Goal: Communication & Community: Ask a question

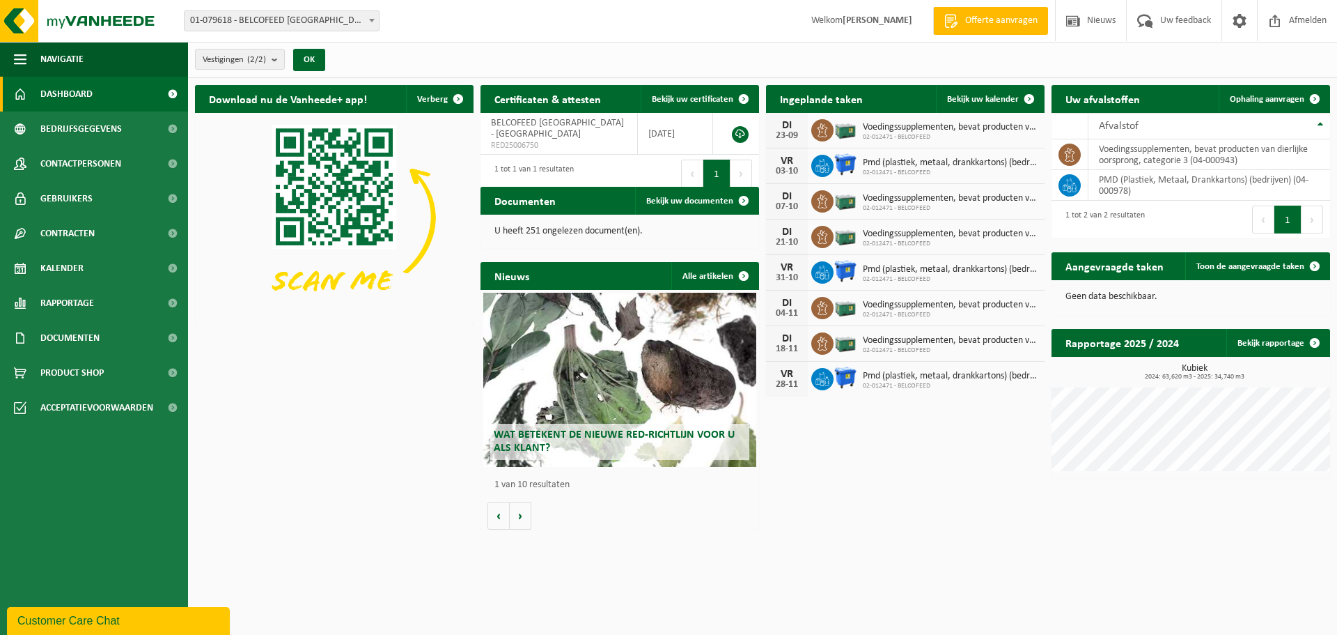
click at [98, 614] on div "Customer Care Chat" at bounding box center [118, 620] width 202 height 17
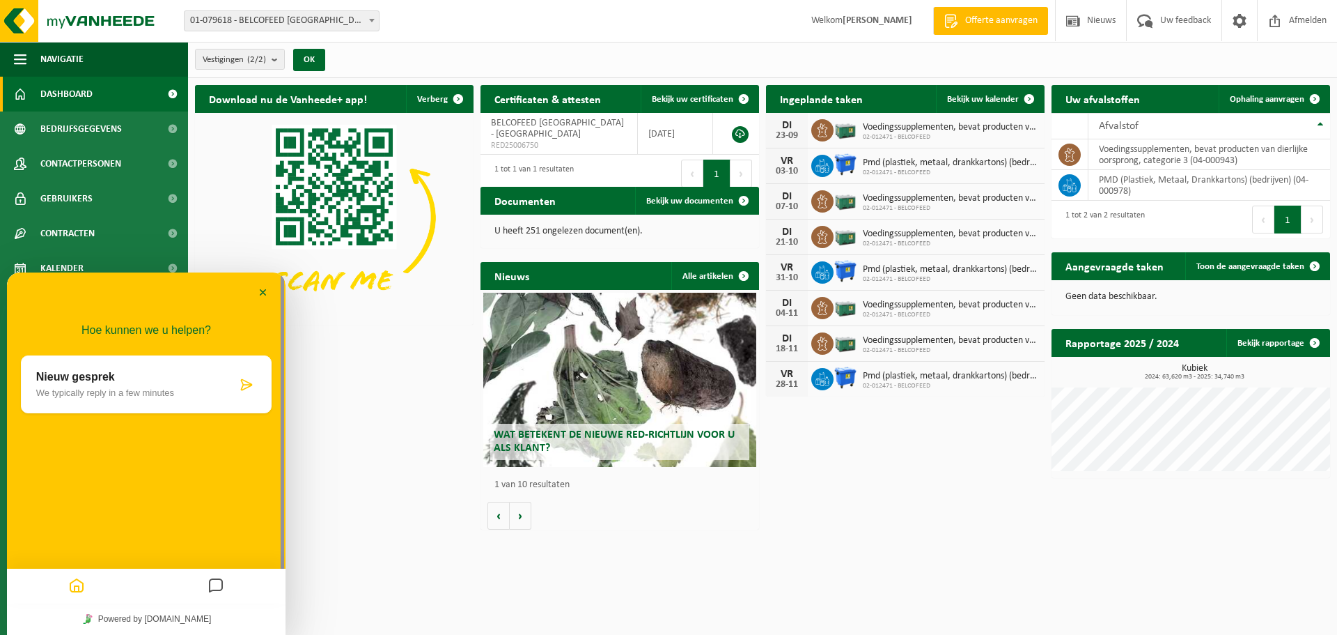
click at [132, 371] on p "Nieuw gesprek" at bounding box center [136, 377] width 201 height 13
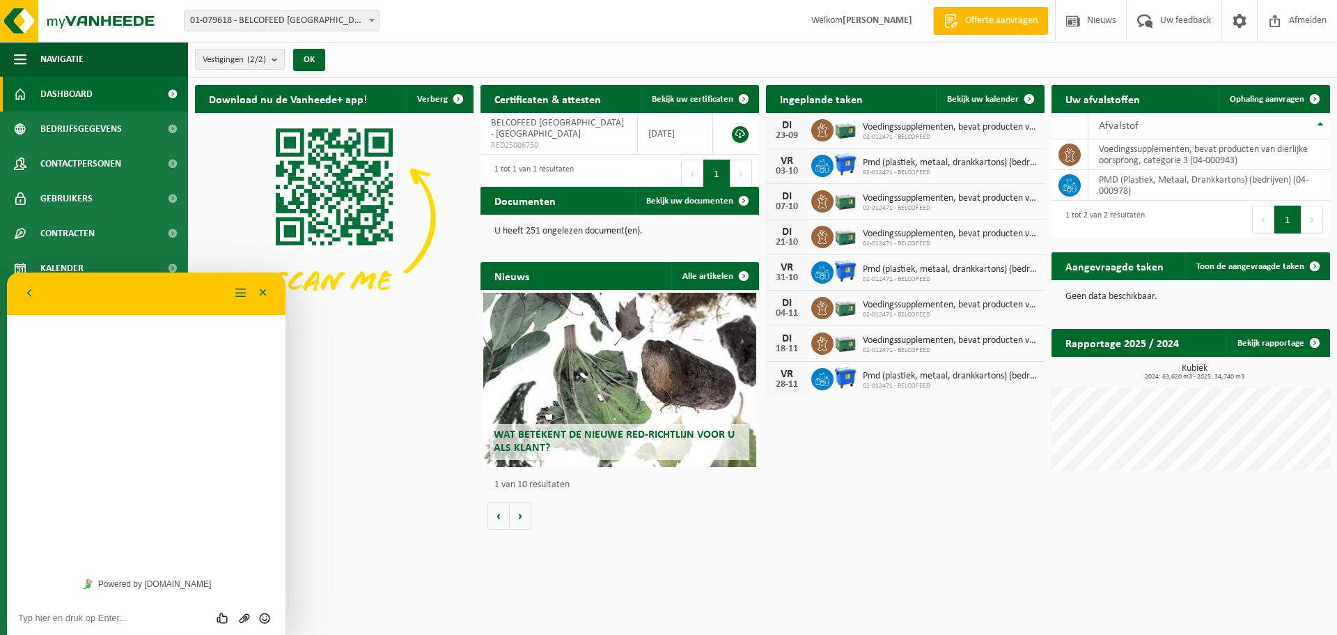
click at [65, 609] on div "Beoordeel deze chat Upload bestand Emoji invoeren" at bounding box center [146, 617] width 279 height 35
click at [80, 618] on textarea at bounding box center [146, 617] width 256 height 11
type textarea "beste, zojuist contact gehad met [PERSON_NAME] boekhouding"
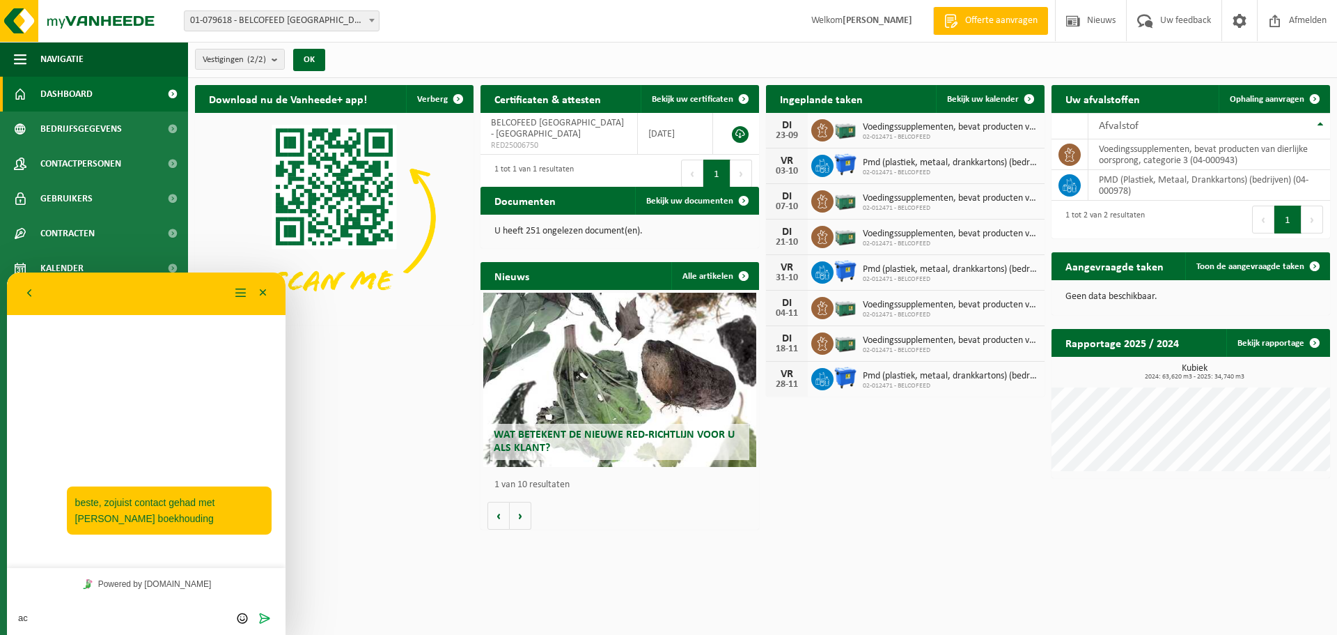
type textarea "a"
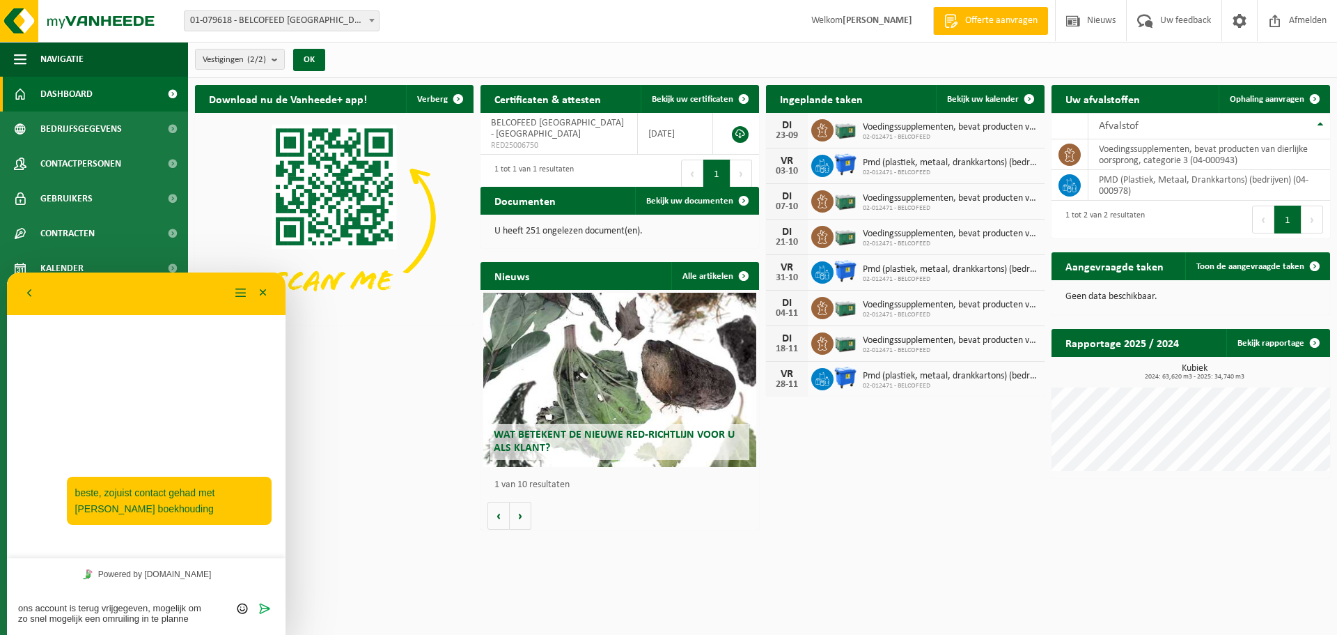
type textarea "ons account is terug vrijgegeven, mogelijk om zo snel mogelijk een omruiling in…"
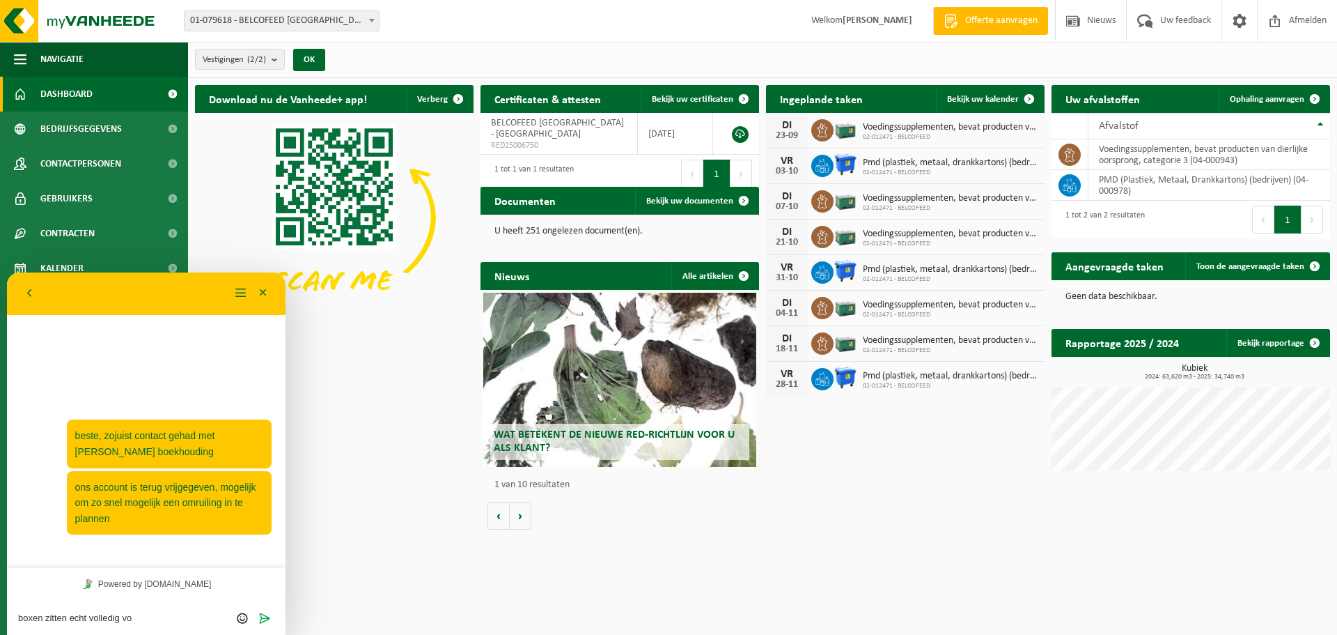
type textarea "boxen zitten echt volledig vol"
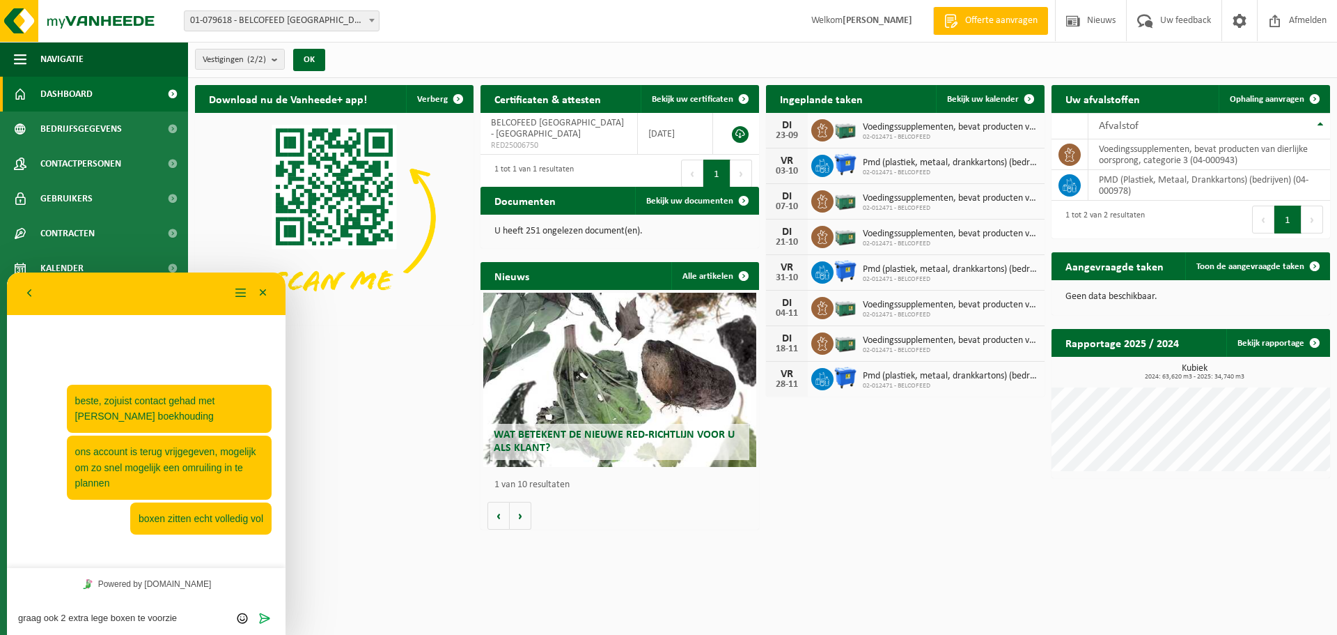
type textarea "graag ook 2 extra lege boxen te voorzien"
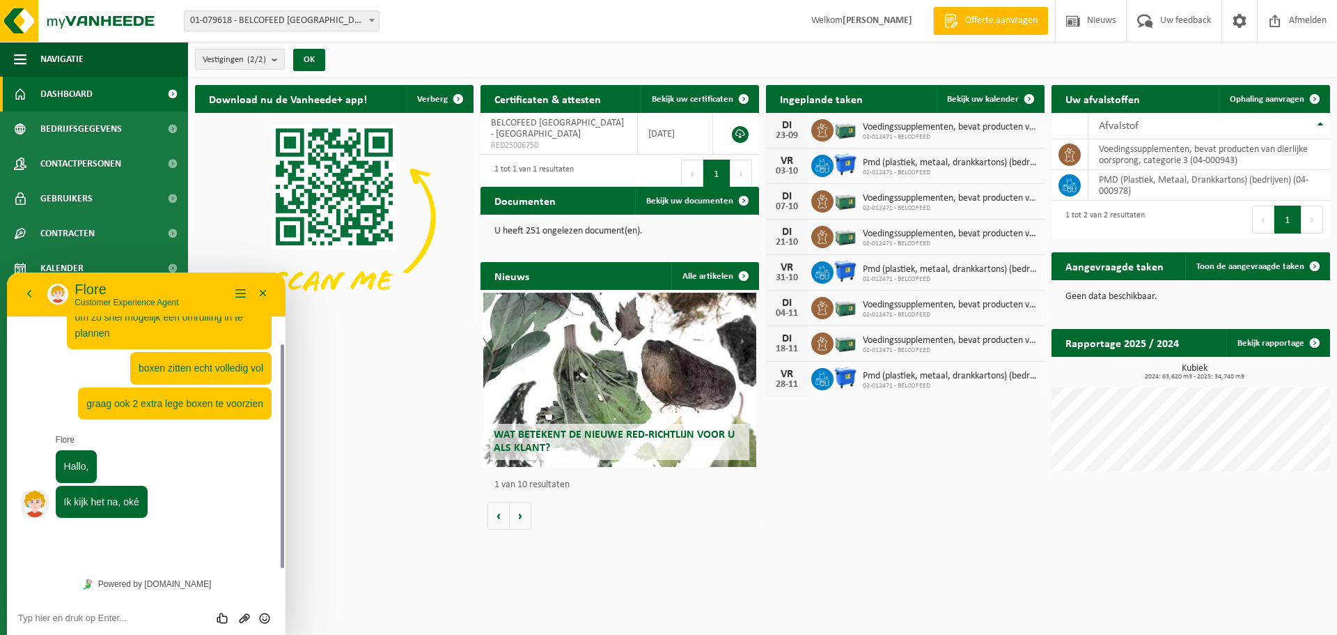
scroll to position [55, 0]
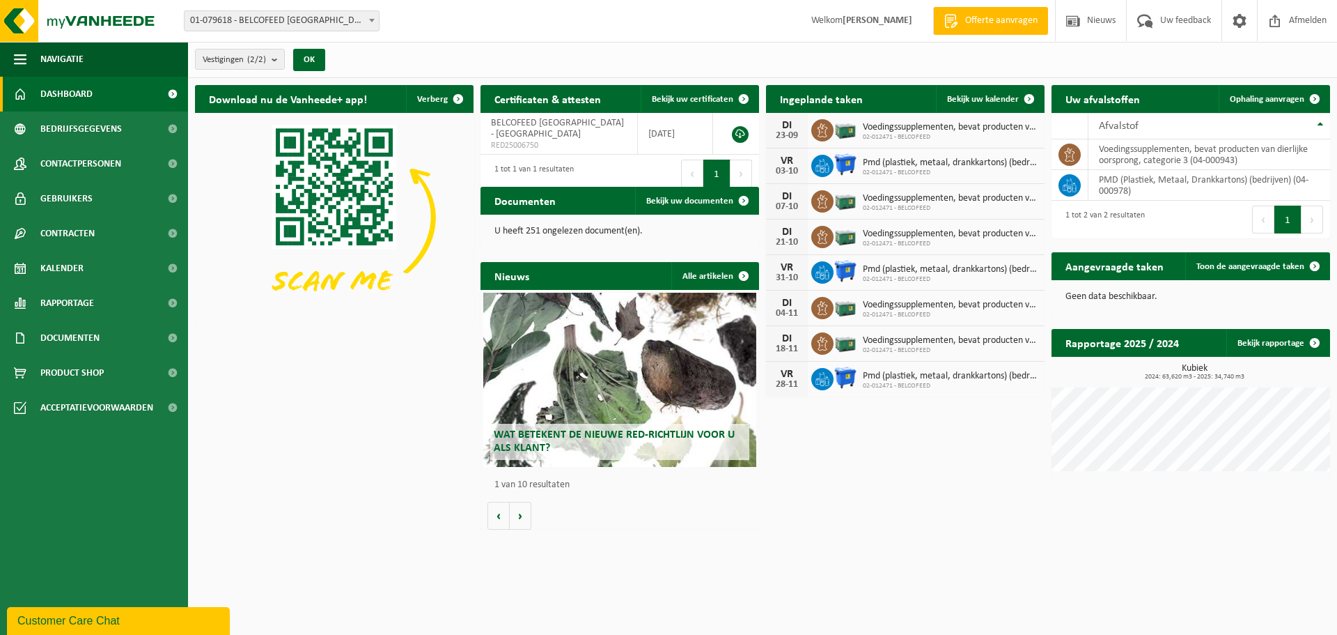
click at [127, 614] on div "Customer Care Chat" at bounding box center [118, 620] width 202 height 17
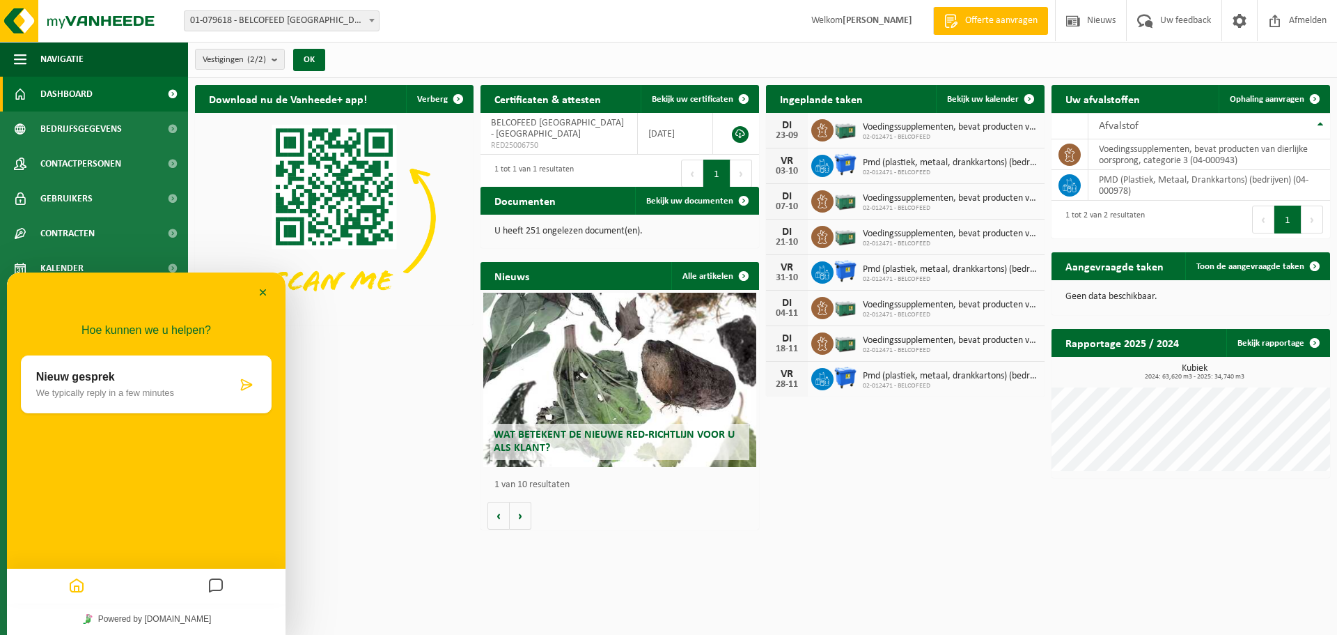
click at [213, 579] on icon "Messages" at bounding box center [216, 586] width 17 height 27
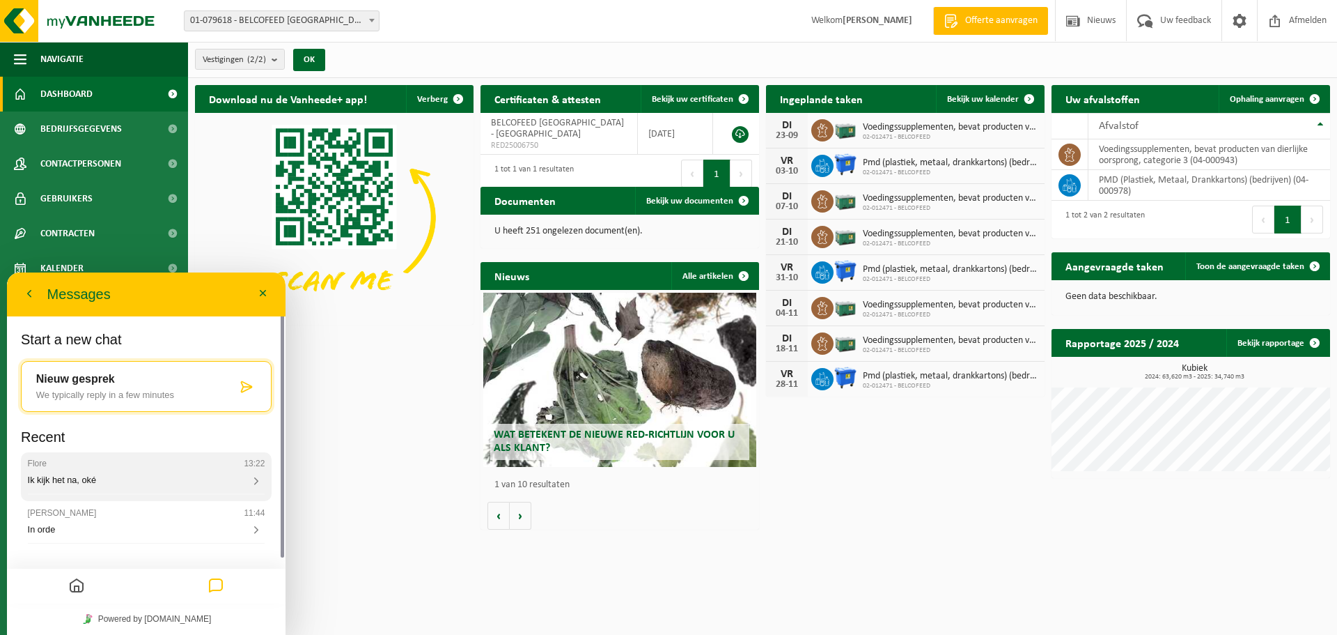
click at [86, 476] on span "Ik kijk het na, oké" at bounding box center [62, 479] width 68 height 10
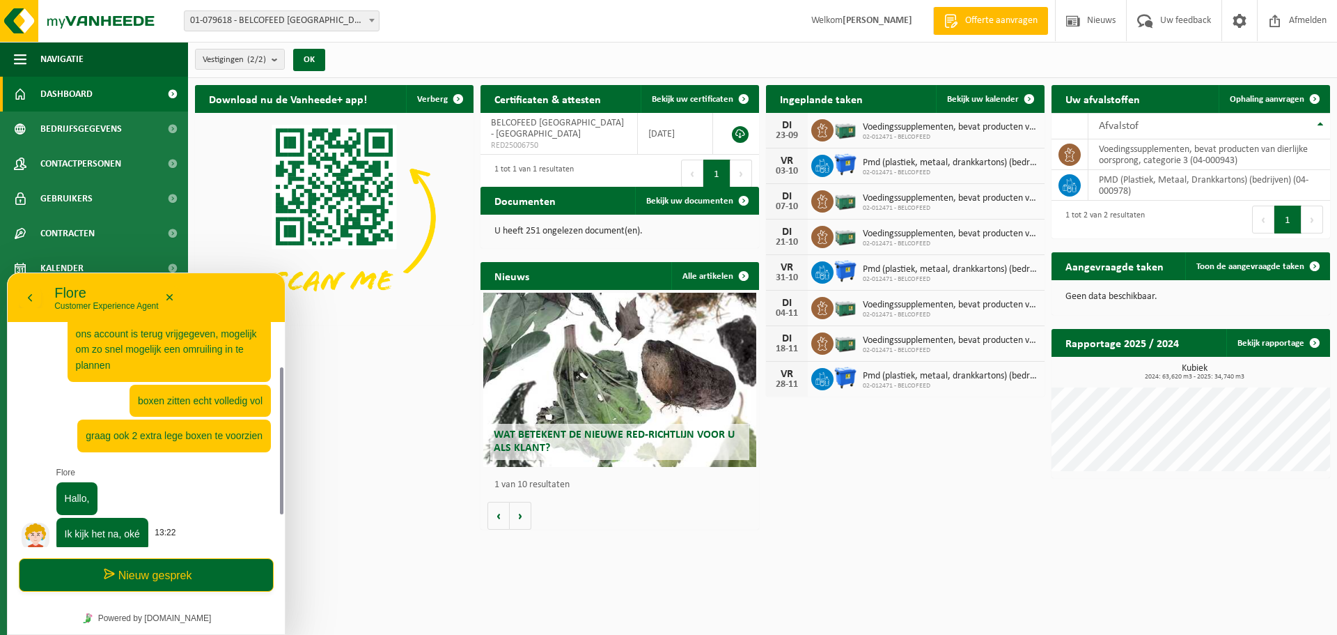
scroll to position [118, 0]
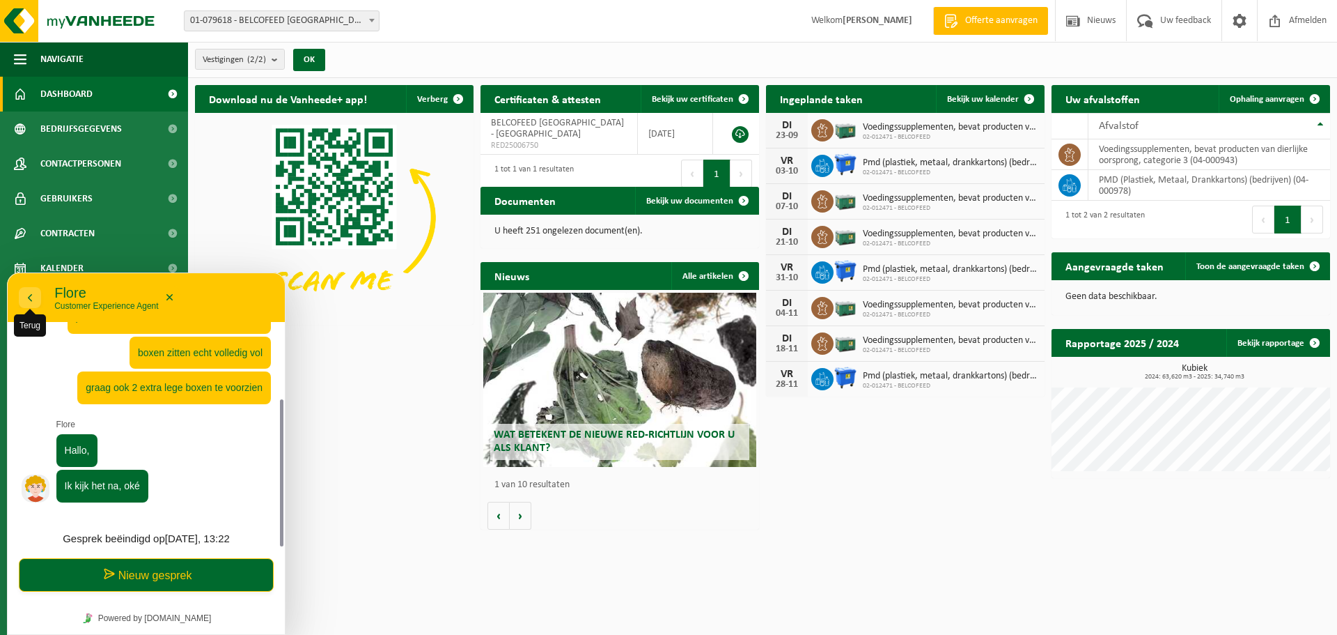
click at [29, 295] on icon "button" at bounding box center [30, 297] width 13 height 17
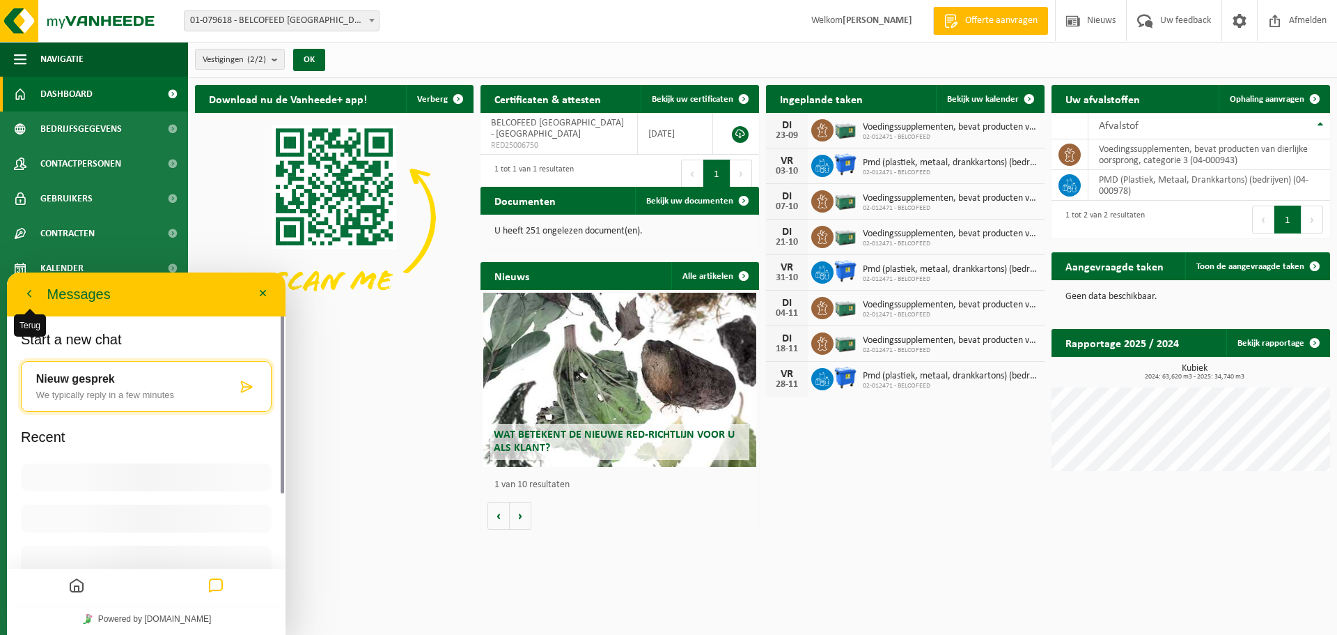
scroll to position [42, 0]
click at [109, 524] on div "In orde" at bounding box center [147, 529] width 238 height 13
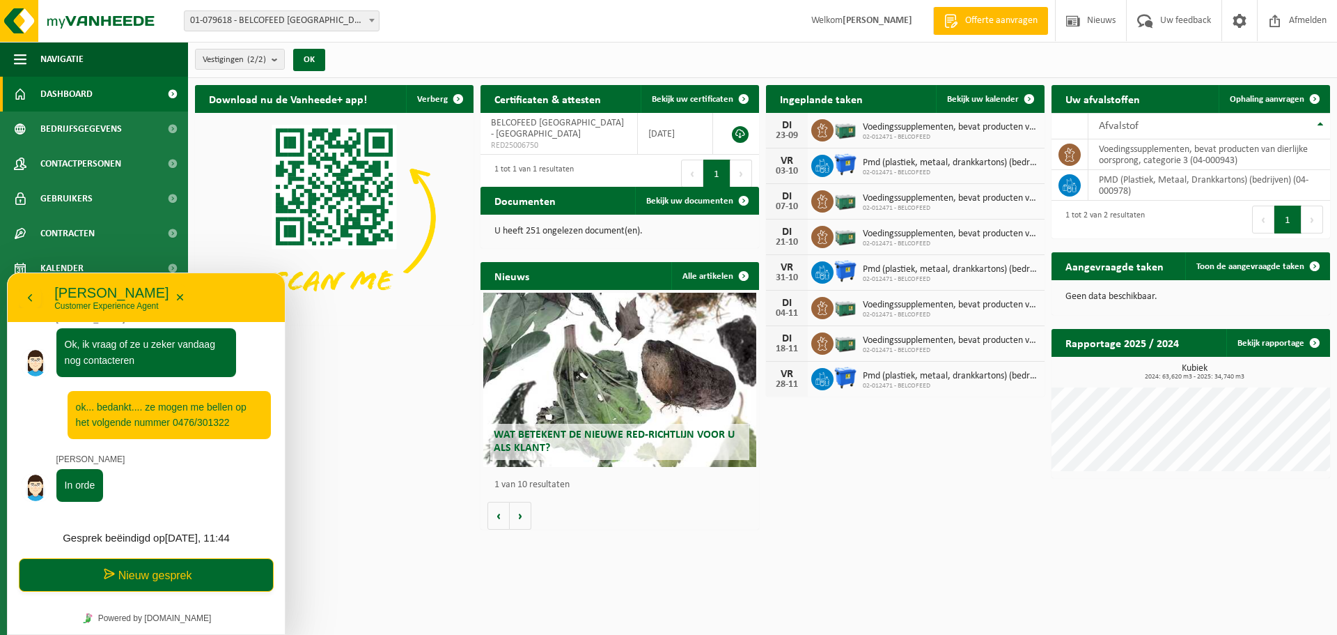
scroll to position [467, 0]
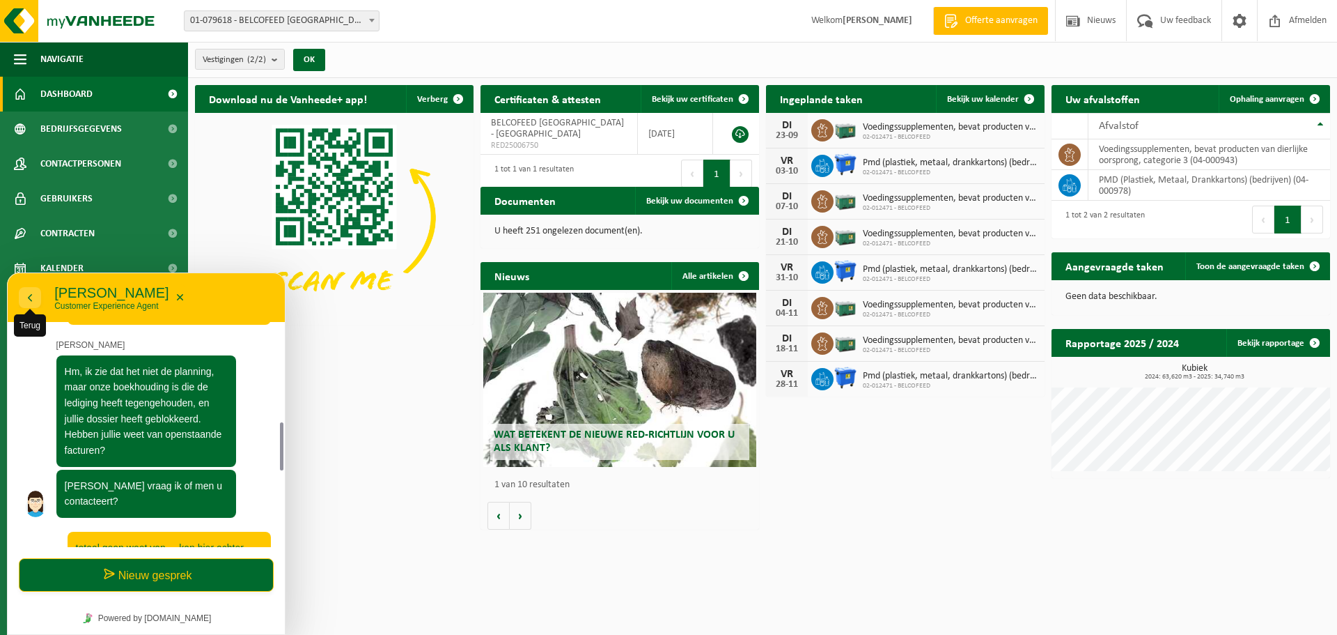
click at [29, 297] on icon "button" at bounding box center [30, 297] width 13 height 17
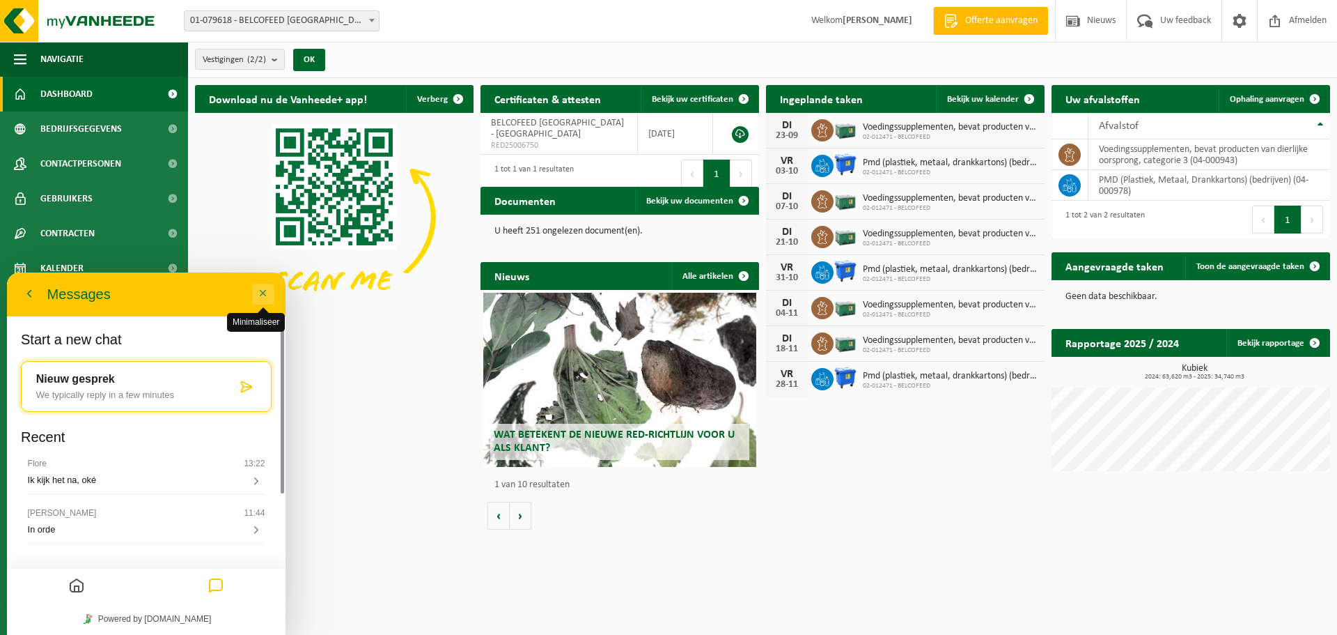
click at [266, 291] on button "Minimaliseer" at bounding box center [263, 293] width 22 height 21
